Goal: Task Accomplishment & Management: Manage account settings

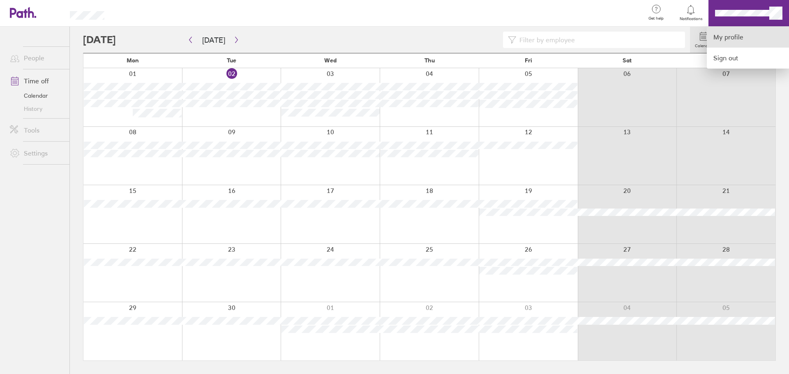
click at [730, 40] on link "My profile" at bounding box center [748, 37] width 82 height 21
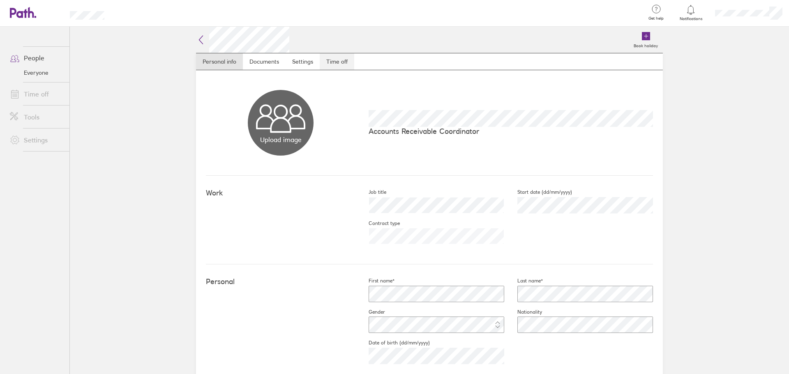
click at [346, 55] on link "Time off" at bounding box center [337, 61] width 35 height 16
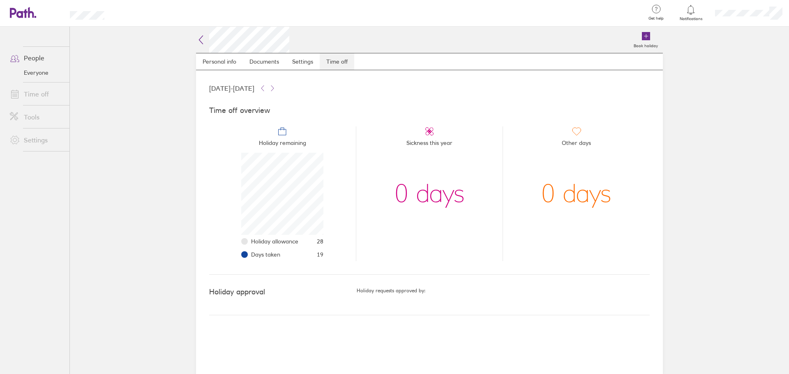
scroll to position [82, 82]
click at [35, 88] on link "Time off" at bounding box center [36, 94] width 66 height 16
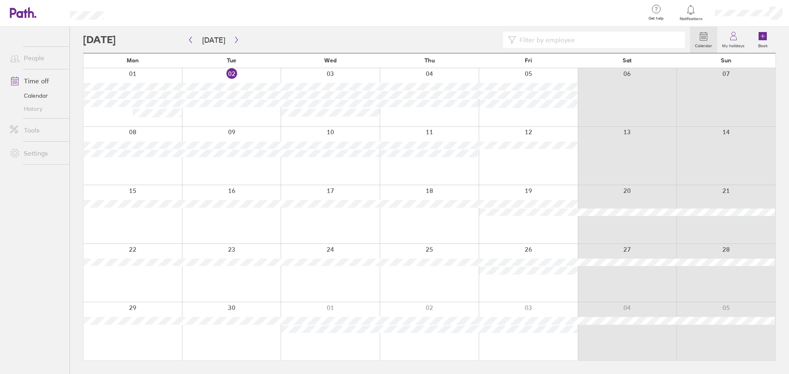
click at [733, 19] on div at bounding box center [748, 13] width 81 height 26
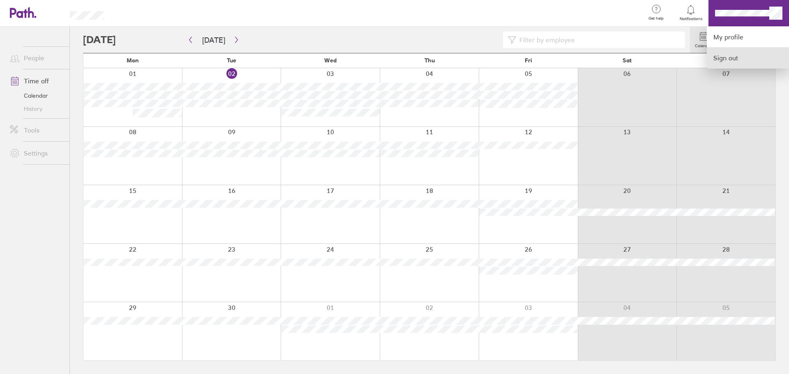
click at [736, 55] on link "Sign out" at bounding box center [748, 58] width 82 height 21
